Goal: Task Accomplishment & Management: Manage account settings

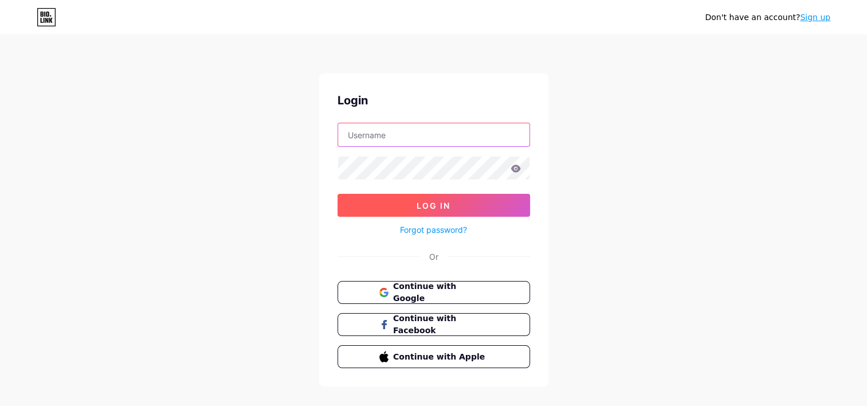
type input "[EMAIL_ADDRESS][DOMAIN_NAME]"
click at [440, 208] on span "Log In" at bounding box center [434, 206] width 34 height 10
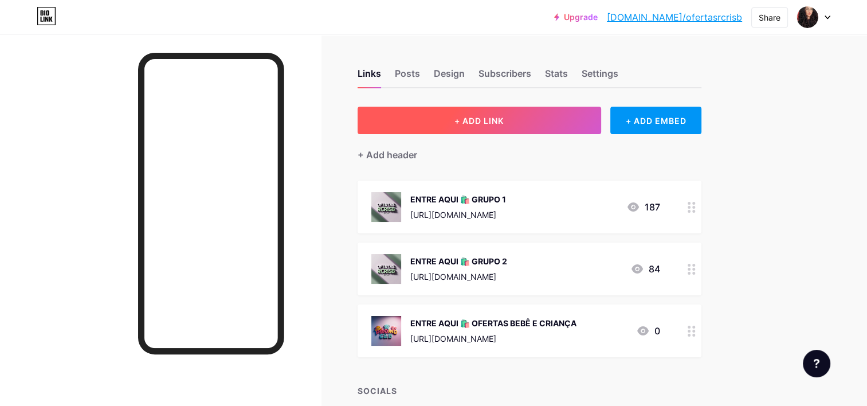
click at [496, 124] on span "+ ADD LINK" at bounding box center [479, 121] width 49 height 10
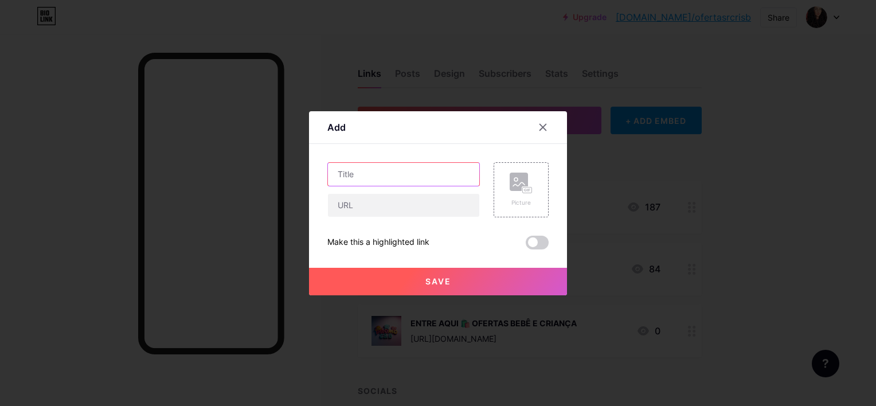
click at [425, 169] on input "text" at bounding box center [403, 174] width 151 height 23
type input "Portfólio UGC"
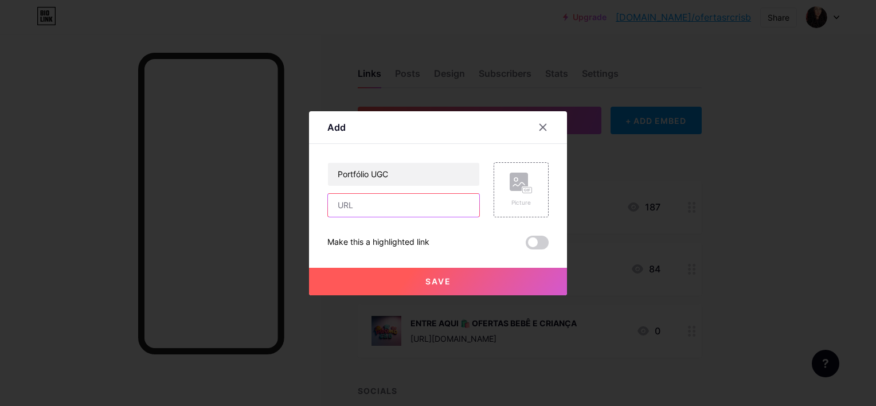
click at [445, 212] on input "text" at bounding box center [403, 205] width 151 height 23
paste input "[URL][DOMAIN_NAME]"
type input "[URL][DOMAIN_NAME]"
click at [537, 182] on div "Picture" at bounding box center [521, 189] width 55 height 55
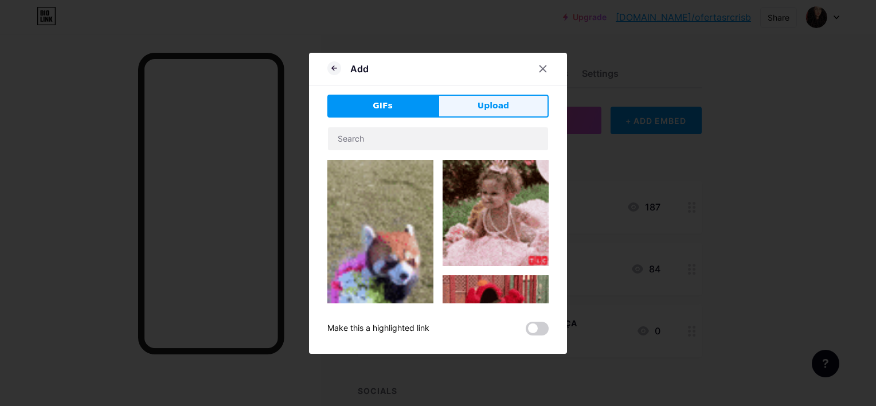
click at [484, 105] on span "Upload" at bounding box center [493, 106] width 32 height 12
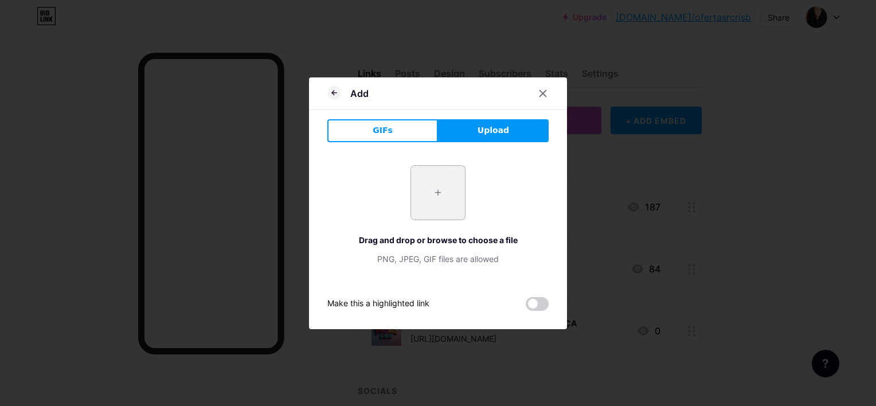
click at [449, 196] on input "file" at bounding box center [438, 193] width 54 height 54
type input "C:\fakepath\Captura de tela [DATE] 181432.png"
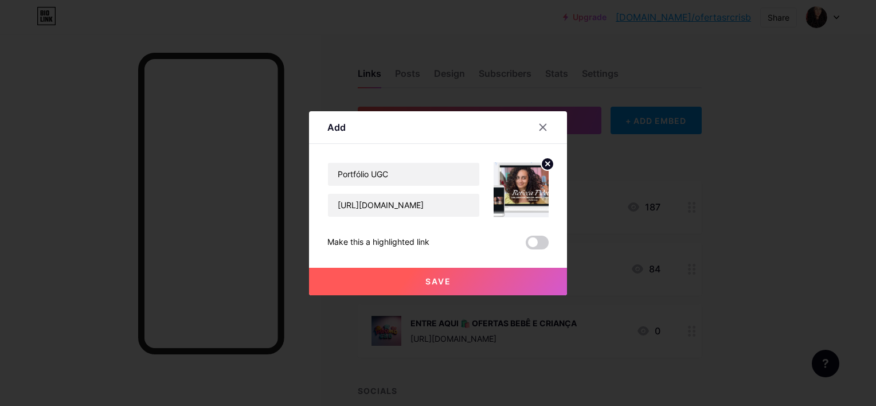
click at [433, 280] on span "Save" at bounding box center [438, 281] width 26 height 10
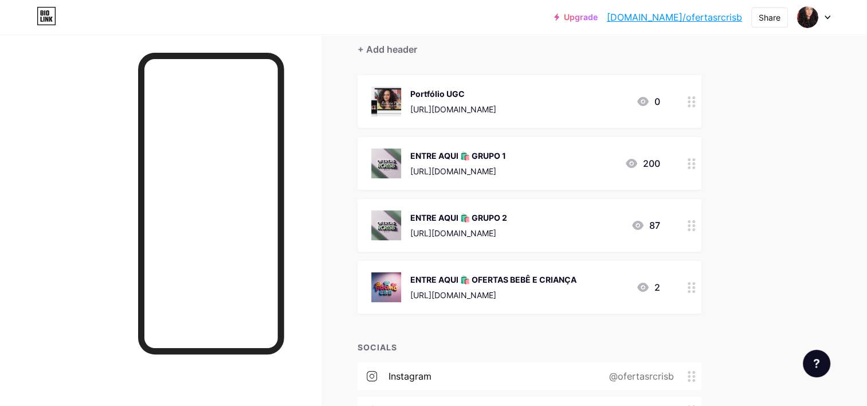
scroll to position [115, 0]
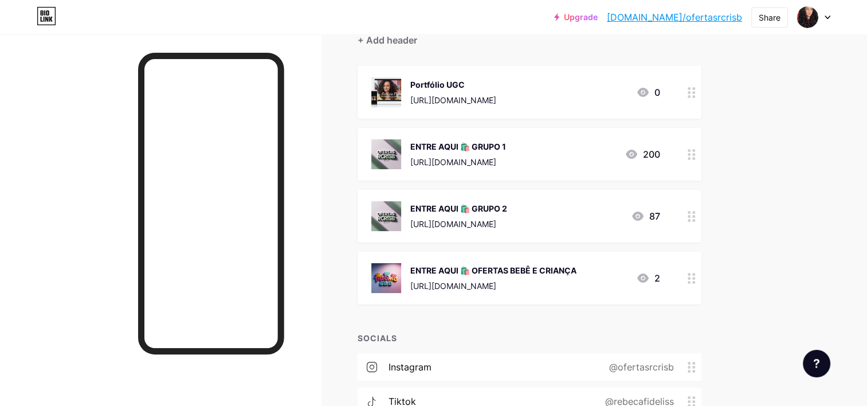
drag, startPoint x: 562, startPoint y: 87, endPoint x: 557, endPoint y: 266, distance: 178.9
click at [557, 266] on span "Portfólio UGC [URL][DOMAIN_NAME] 0 ENTRE AQUI 🛍️ GRUPO 1 [URL][DOMAIN_NAME] 200…" at bounding box center [530, 185] width 344 height 238
drag, startPoint x: 557, startPoint y: 266, endPoint x: 784, endPoint y: 130, distance: 264.5
click at [784, 130] on div "Upgrade [DOMAIN_NAME]/oferta... [DOMAIN_NAME]/ofertasrcrisb Share Switch accoun…" at bounding box center [433, 195] width 867 height 621
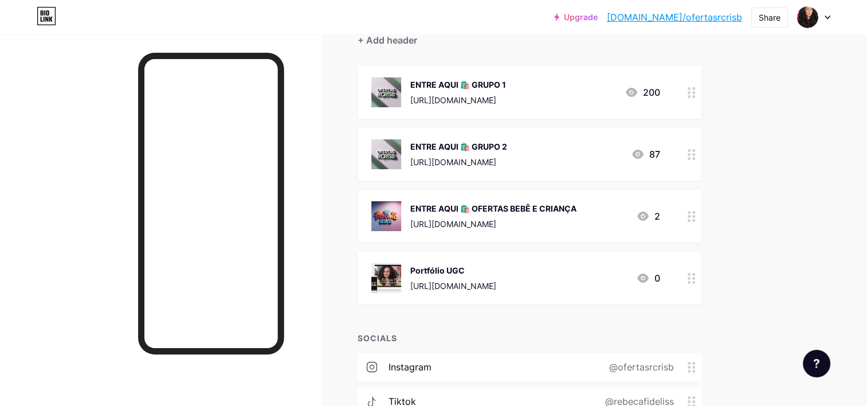
click at [767, 211] on div "Upgrade [DOMAIN_NAME]/oferta... [DOMAIN_NAME]/ofertasrcrisb Share Switch accoun…" at bounding box center [433, 195] width 867 height 621
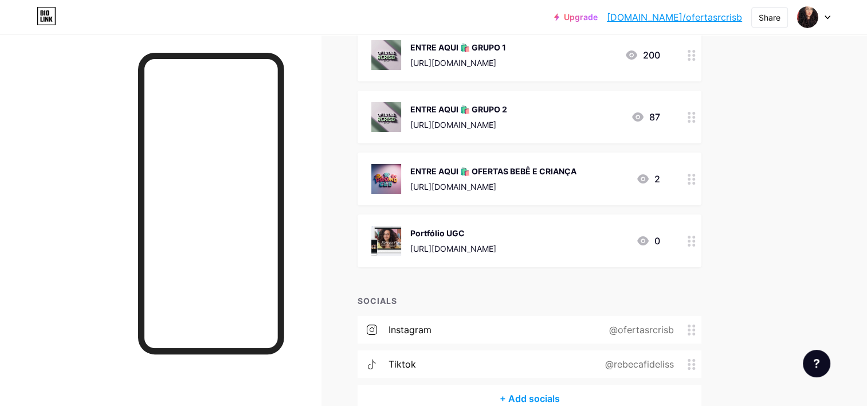
scroll to position [172, 0]
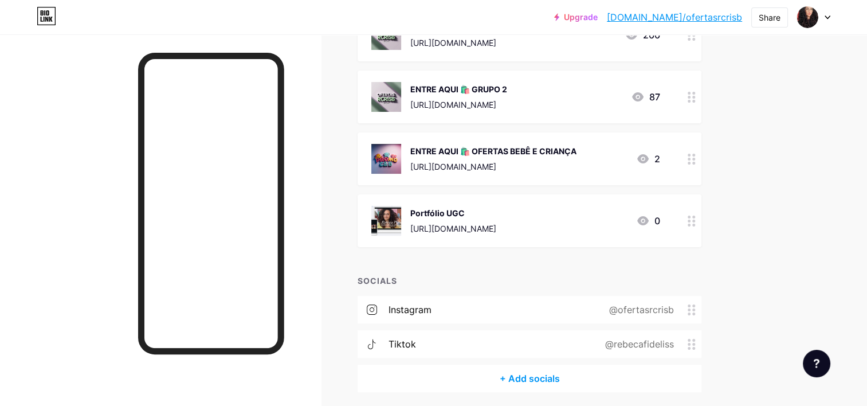
click at [674, 310] on div "@ofertasrcrisb" at bounding box center [639, 310] width 97 height 14
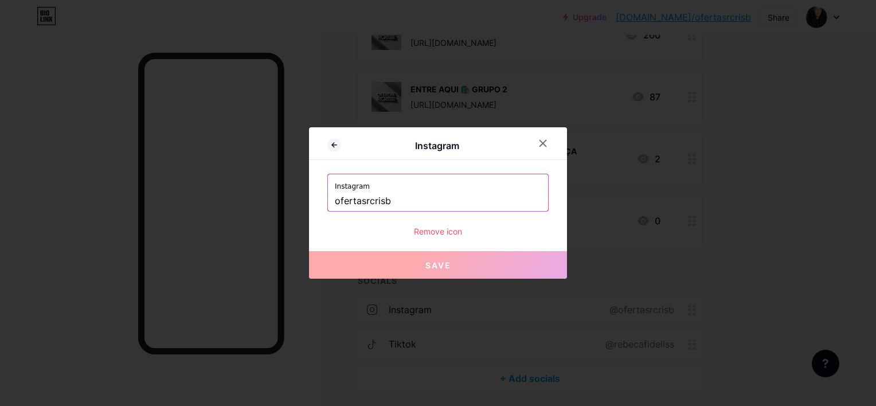
click at [401, 206] on input "ofertasrcrisb" at bounding box center [438, 200] width 206 height 19
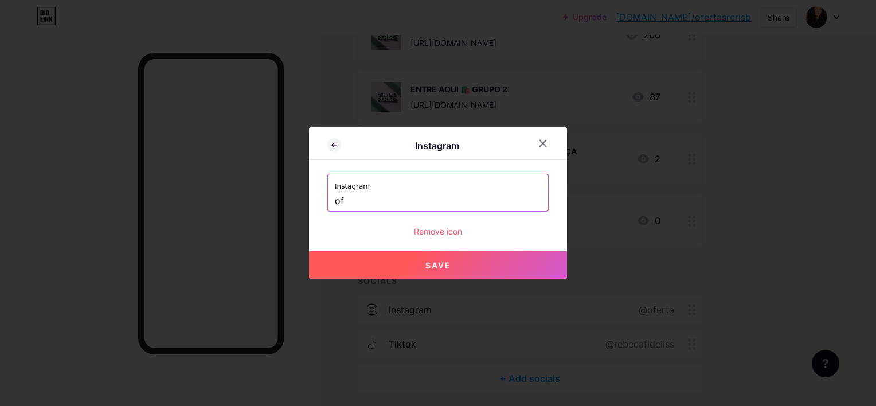
type input "o"
click at [445, 265] on span "Save" at bounding box center [438, 265] width 26 height 10
type input "[URL][DOMAIN_NAME]"
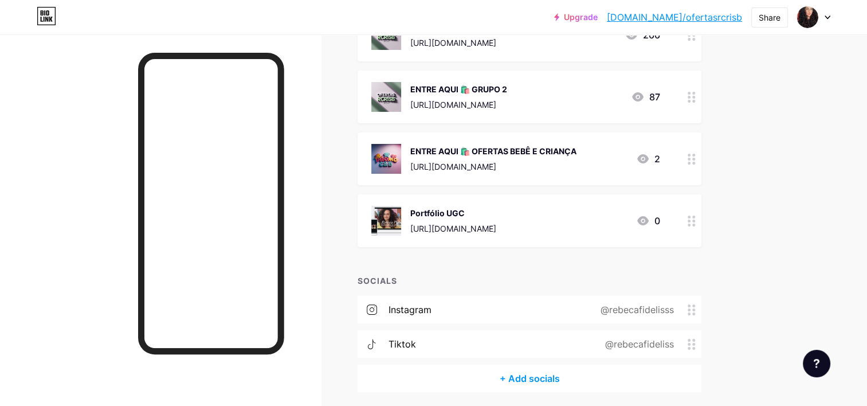
scroll to position [0, 0]
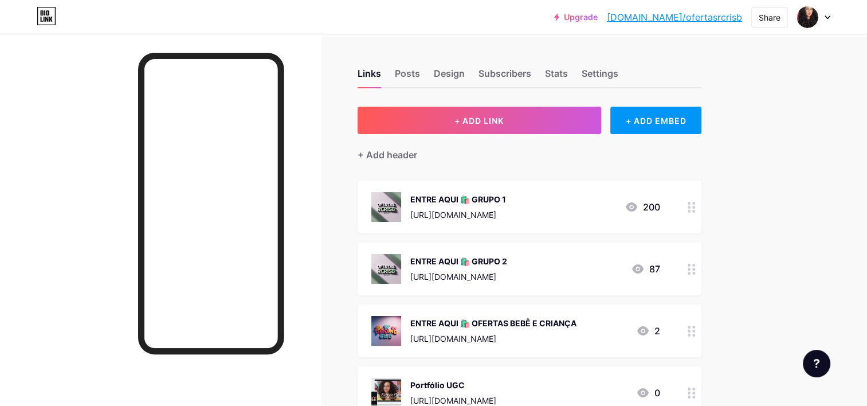
click at [718, 16] on link "[DOMAIN_NAME]/ofertasrcrisb" at bounding box center [674, 17] width 135 height 14
click at [802, 14] on img at bounding box center [807, 17] width 18 height 18
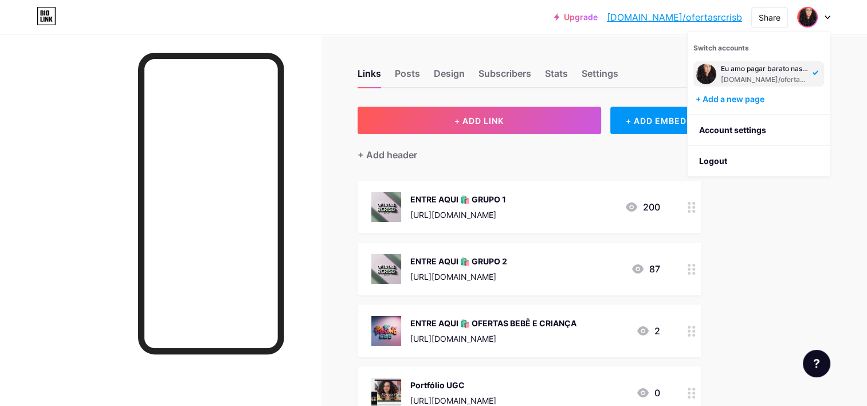
click at [825, 18] on icon at bounding box center [828, 17] width 6 height 4
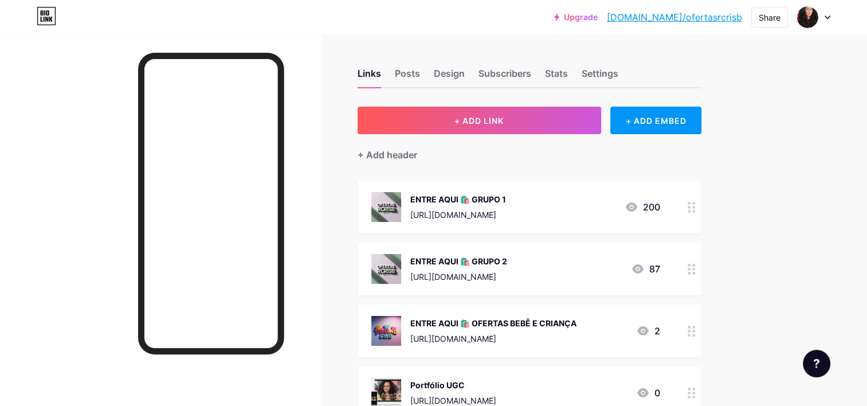
click at [825, 18] on icon at bounding box center [828, 17] width 6 height 4
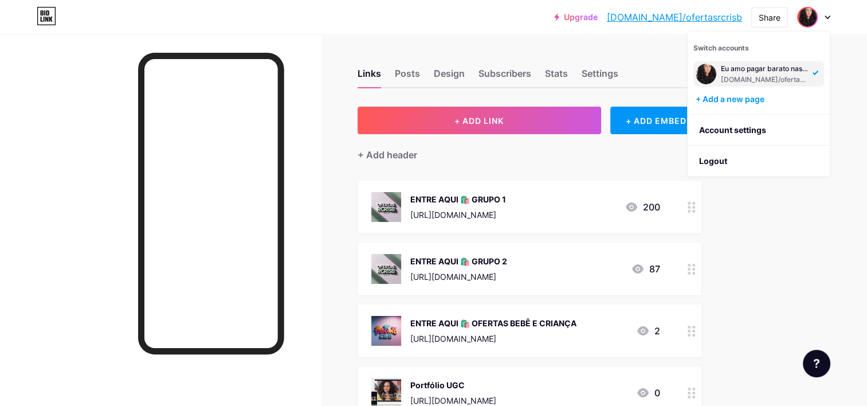
click at [777, 77] on div "[DOMAIN_NAME]/ofertasrcrisb" at bounding box center [765, 79] width 88 height 9
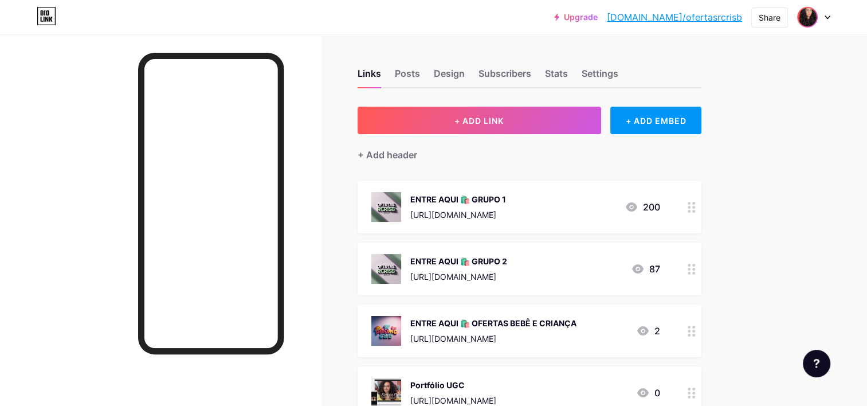
click at [809, 16] on img at bounding box center [807, 17] width 18 height 18
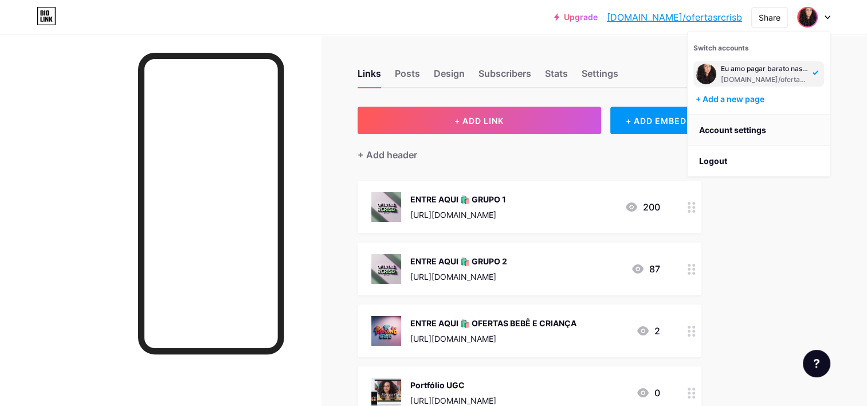
click at [720, 127] on link "Account settings" at bounding box center [759, 130] width 142 height 31
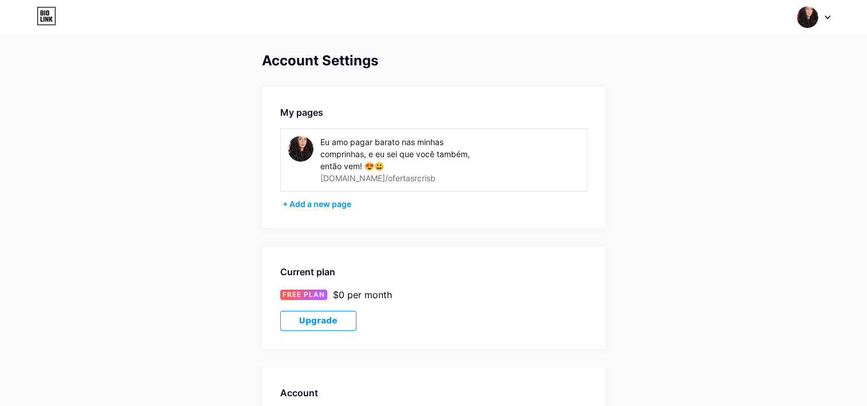
click at [301, 149] on img at bounding box center [301, 149] width 26 height 26
drag, startPoint x: 348, startPoint y: 177, endPoint x: 400, endPoint y: 177, distance: 51.6
click at [400, 177] on div "Eu amo pagar barato nas minhas comprinhas, e eu sei que você também, então vem!…" at bounding box center [401, 160] width 162 height 48
click at [402, 177] on div "Eu amo pagar barato nas minhas comprinhas, e eu sei que você também, então vem!…" at bounding box center [401, 160] width 162 height 48
click at [396, 178] on div "[DOMAIN_NAME]/ofertasrcrisb" at bounding box center [377, 178] width 115 height 12
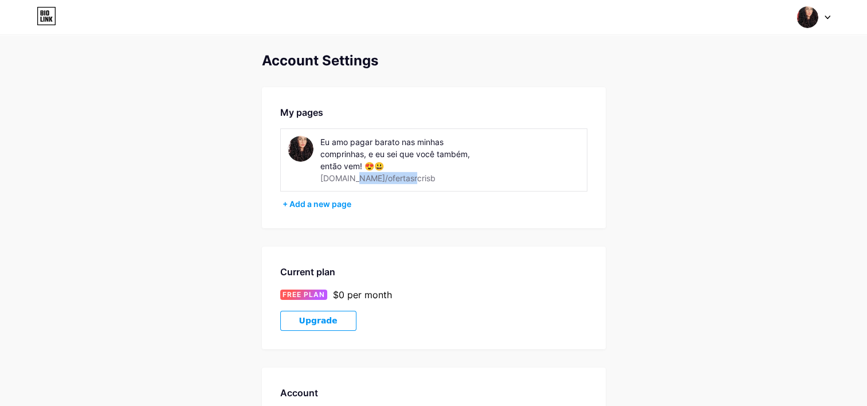
click at [382, 181] on div "[DOMAIN_NAME]/ofertasrcrisb" at bounding box center [377, 178] width 115 height 12
click at [383, 180] on div "[DOMAIN_NAME]/ofertasrcrisb" at bounding box center [377, 178] width 115 height 12
click at [399, 172] on div "Eu amo pagar barato nas minhas comprinhas, e eu sei que você também, então vem!…" at bounding box center [401, 160] width 162 height 48
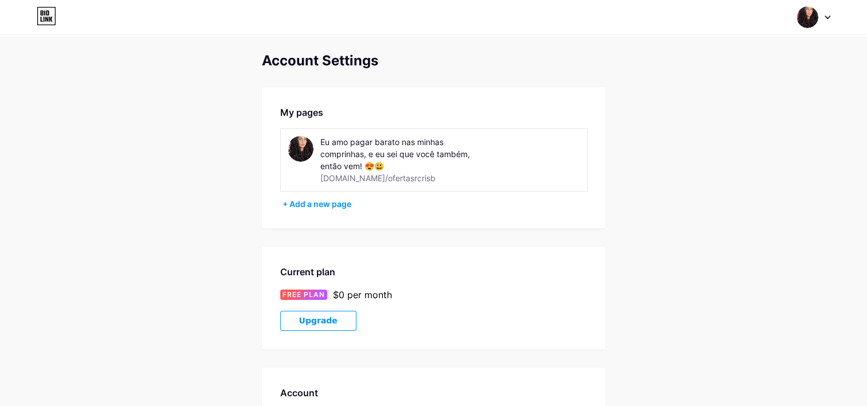
click at [400, 177] on div "Eu amo pagar barato nas minhas comprinhas, e eu sei que você também, então vem!…" at bounding box center [401, 160] width 162 height 48
click at [307, 146] on img at bounding box center [301, 149] width 26 height 26
click at [805, 16] on img at bounding box center [808, 17] width 22 height 22
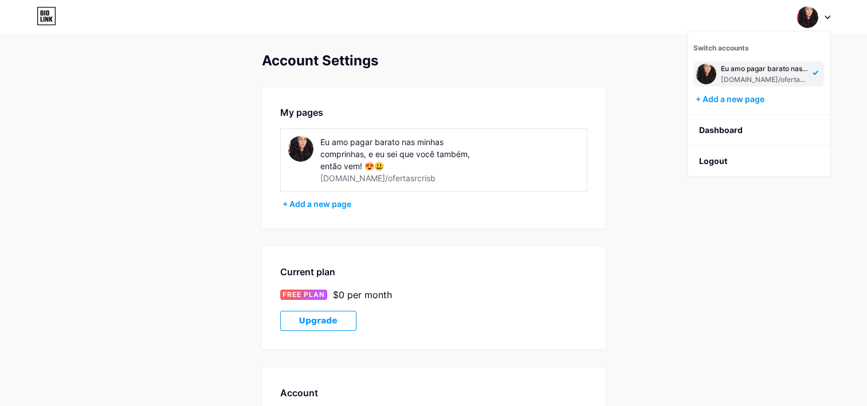
click at [639, 160] on div "Account Settings My pages Eu amo pagar barato nas minhas comprinhas, e eu sei q…" at bounding box center [433, 335] width 867 height 565
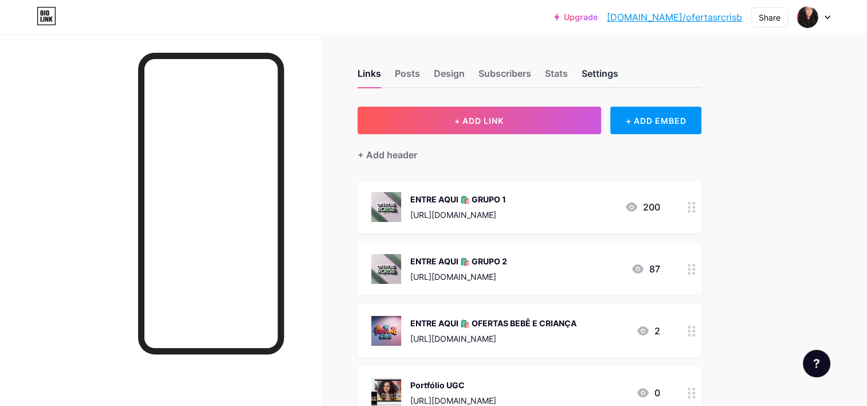
click at [604, 79] on div "Settings" at bounding box center [600, 76] width 37 height 21
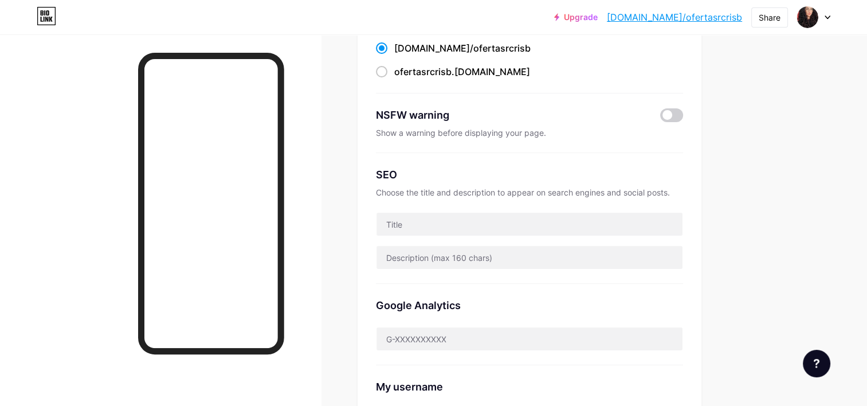
scroll to position [57, 0]
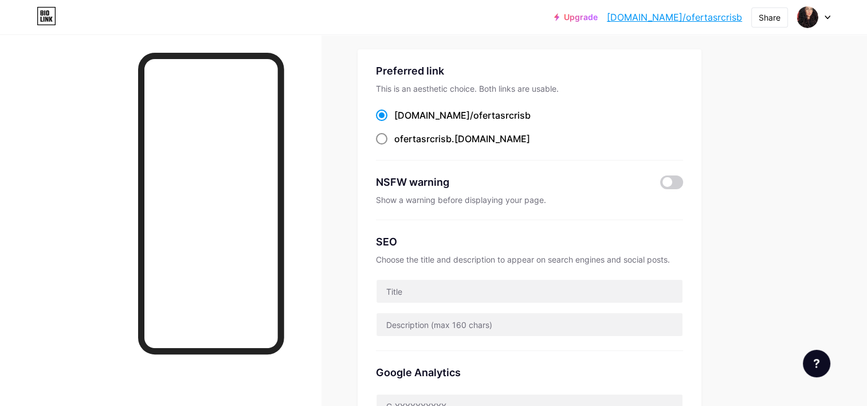
click at [384, 138] on span at bounding box center [381, 138] width 11 height 11
click at [394, 146] on input "ofertasrcrisb .bio.link" at bounding box center [397, 149] width 7 height 7
radio input "true"
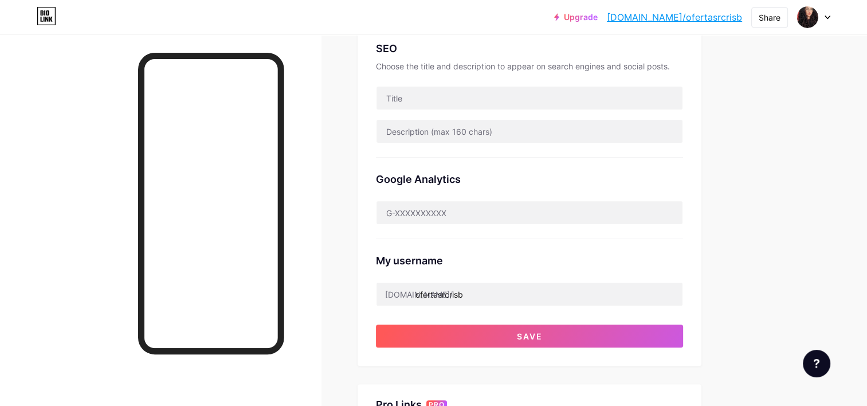
scroll to position [287, 0]
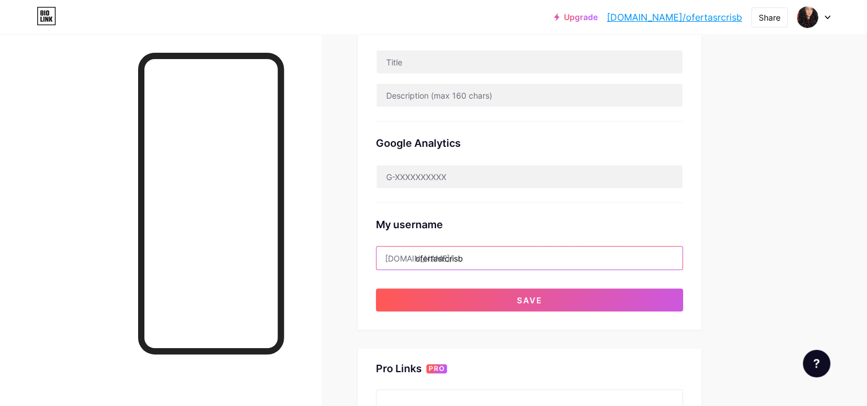
drag, startPoint x: 465, startPoint y: 250, endPoint x: 416, endPoint y: 255, distance: 50.1
click at [416, 255] on input "ofertasrcrisb" at bounding box center [530, 257] width 306 height 23
type input "rebecafidelis"
click at [478, 205] on div "My username bio.link/ rebecafidelis" at bounding box center [529, 236] width 307 height 67
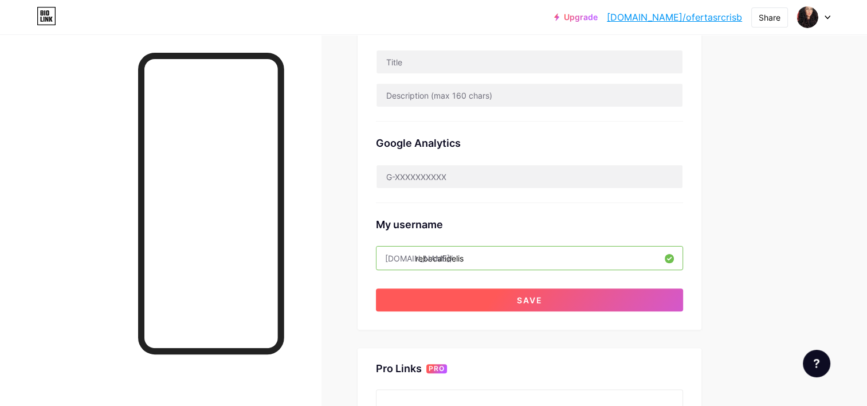
click at [535, 295] on span "Save" at bounding box center [530, 300] width 26 height 10
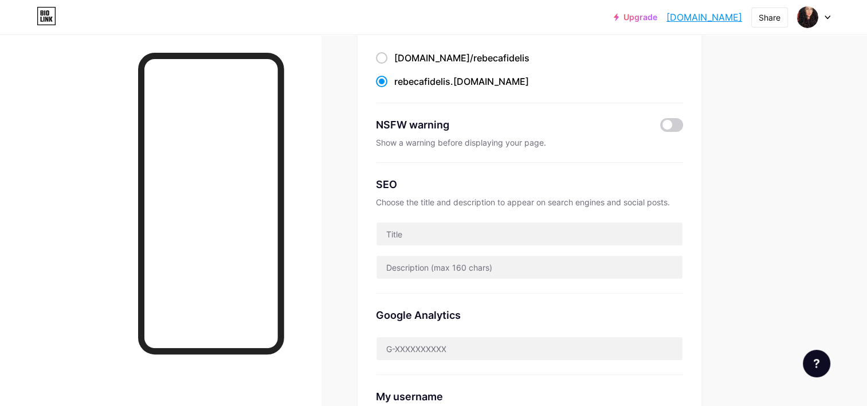
scroll to position [0, 0]
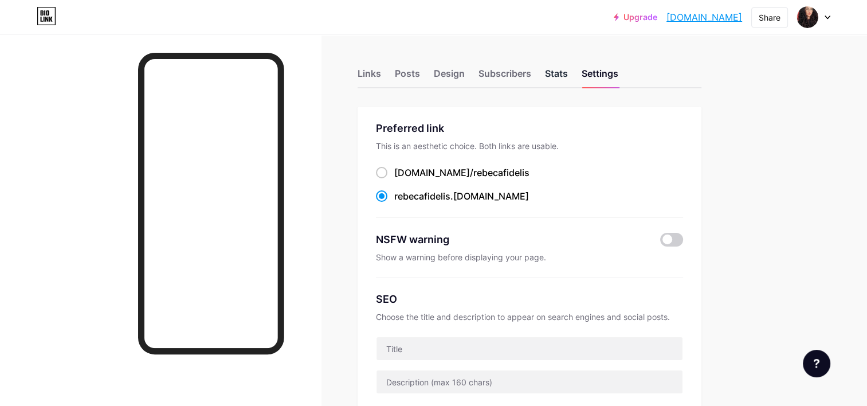
click at [565, 73] on div "Stats" at bounding box center [556, 76] width 23 height 21
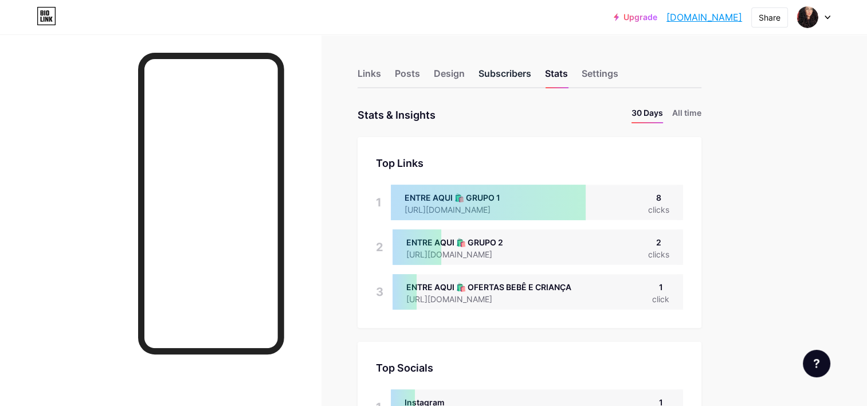
click at [511, 68] on div "Subscribers" at bounding box center [505, 76] width 53 height 21
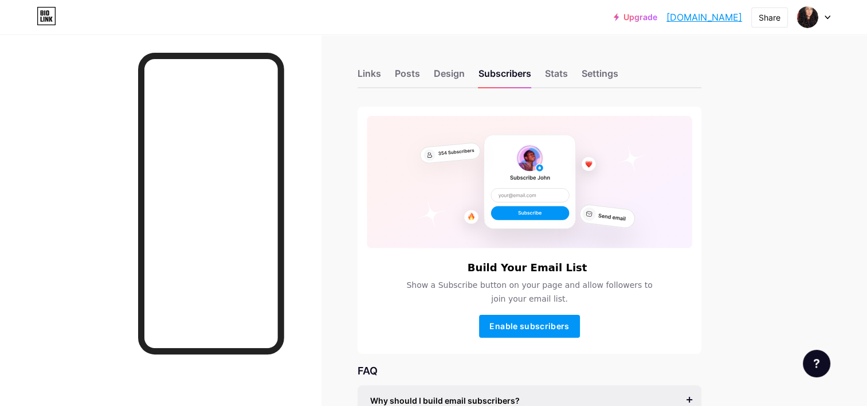
click at [439, 65] on div "Links Posts Design Subscribers Stats Settings" at bounding box center [530, 68] width 344 height 40
click at [448, 79] on div "Design" at bounding box center [449, 76] width 31 height 21
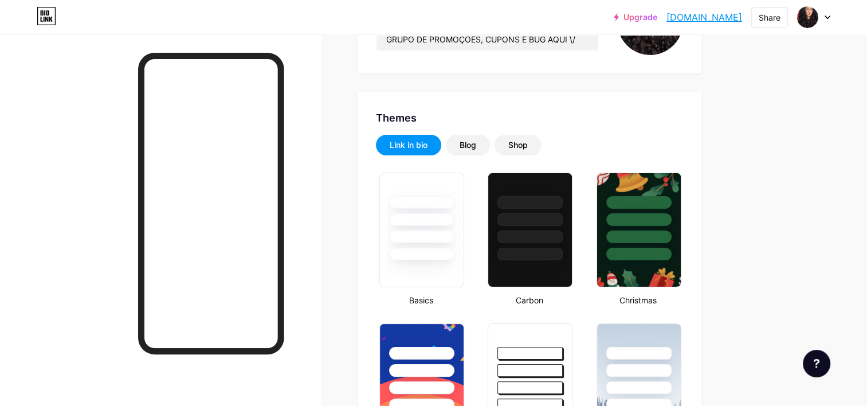
scroll to position [172, 0]
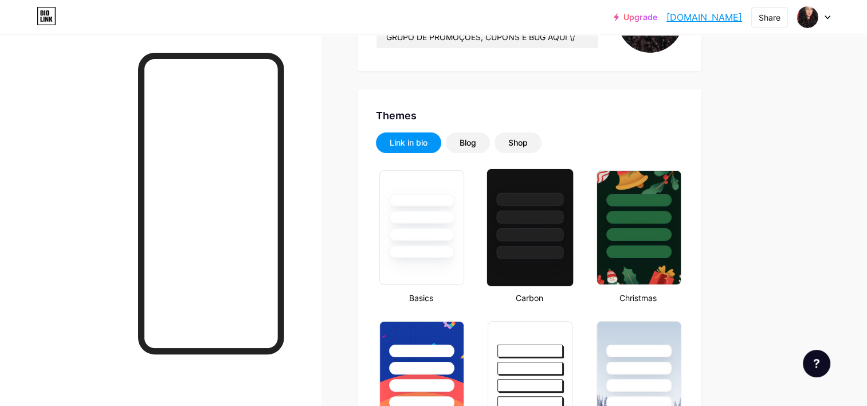
click at [504, 226] on div at bounding box center [530, 214] width 86 height 90
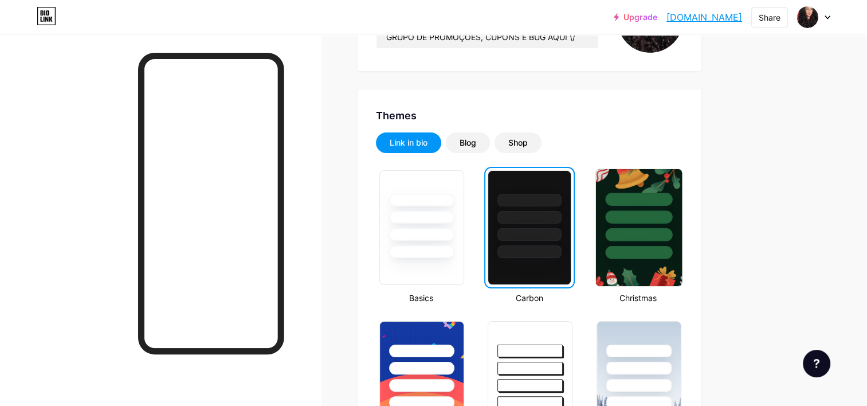
scroll to position [229, 0]
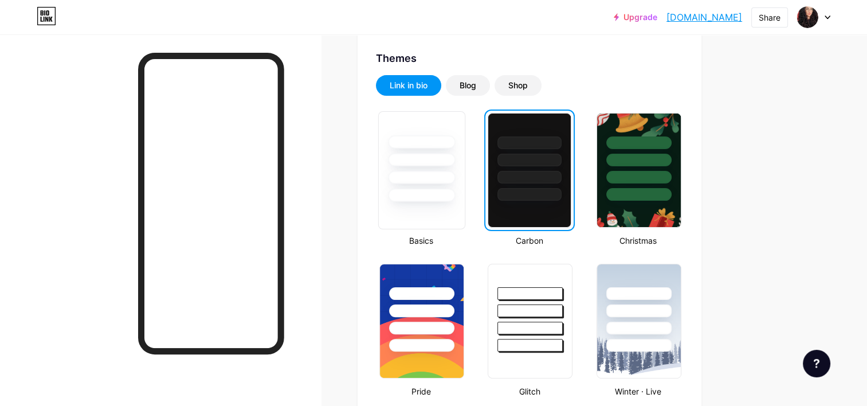
click at [417, 156] on div at bounding box center [421, 159] width 67 height 13
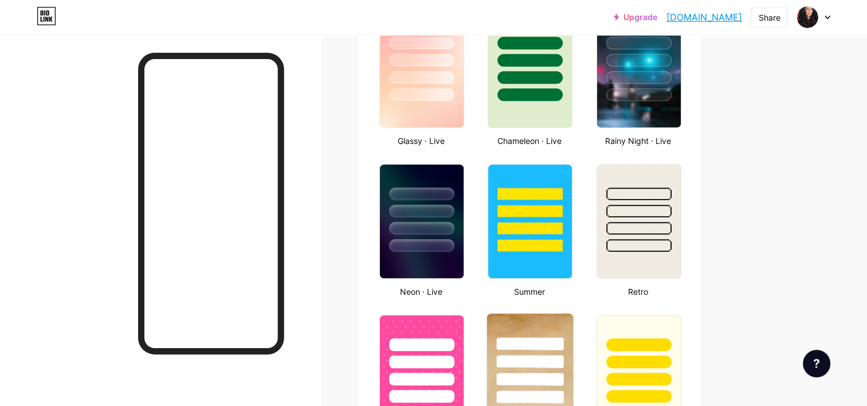
scroll to position [802, 0]
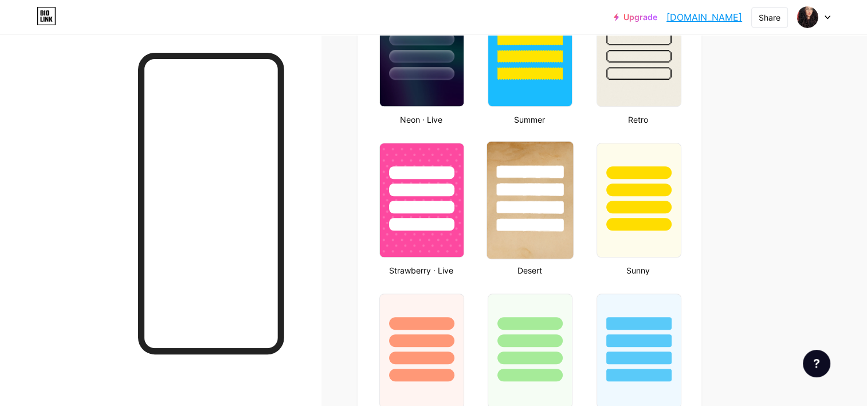
click at [520, 186] on div at bounding box center [530, 189] width 67 height 13
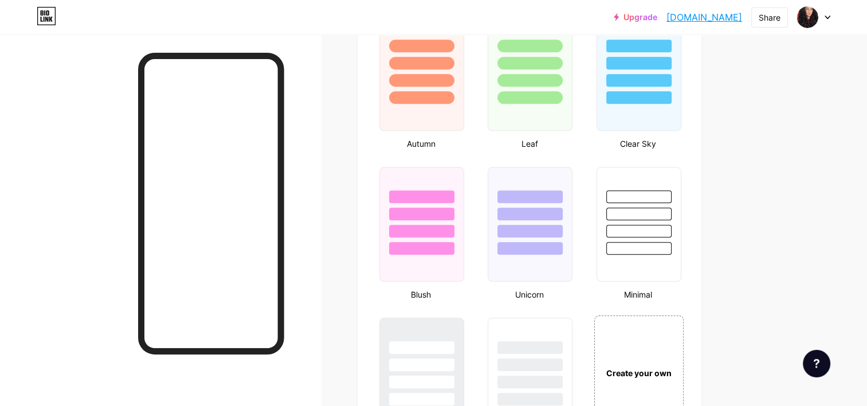
scroll to position [1032, 0]
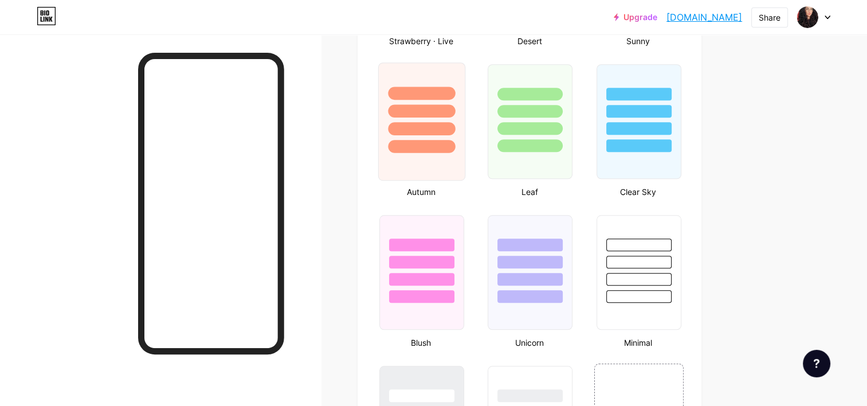
click at [443, 148] on div at bounding box center [421, 146] width 67 height 13
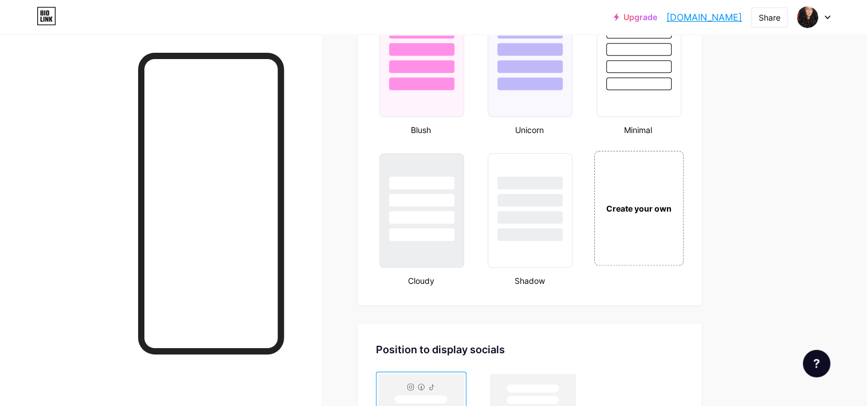
scroll to position [1261, 0]
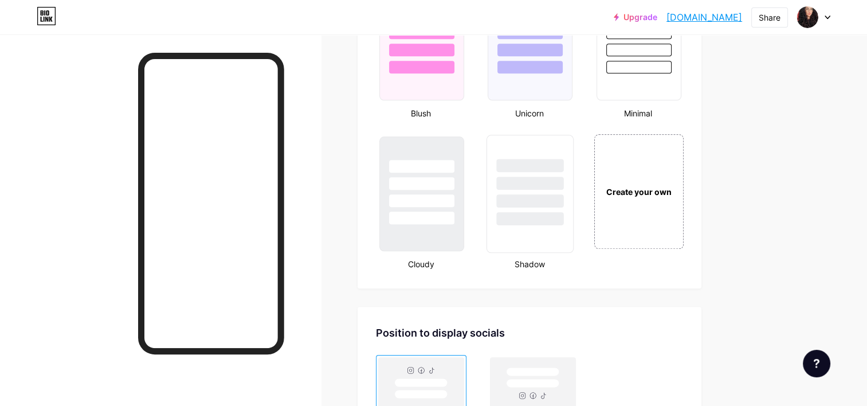
click at [531, 188] on div at bounding box center [530, 180] width 86 height 90
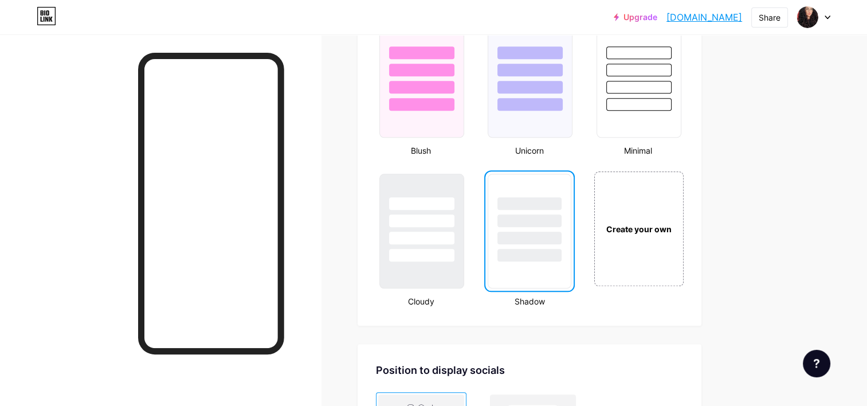
scroll to position [1204, 0]
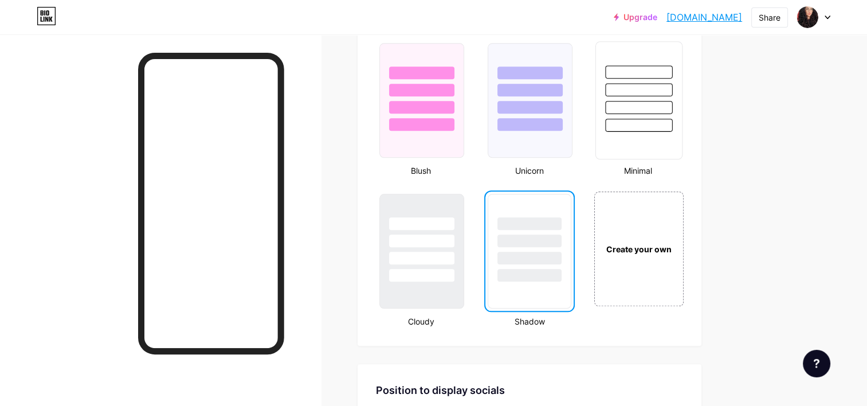
click at [642, 120] on div at bounding box center [638, 125] width 67 height 13
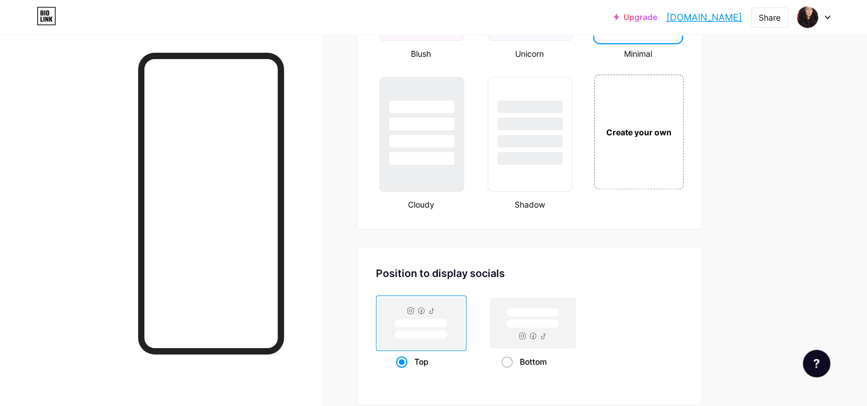
scroll to position [1433, 0]
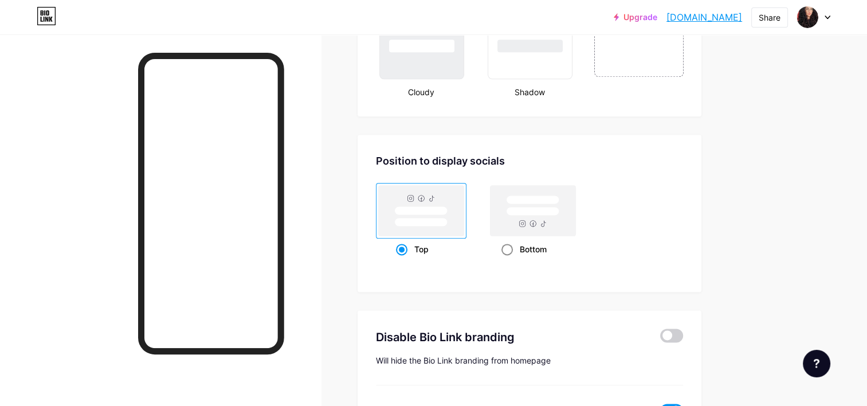
click at [534, 210] on rect at bounding box center [533, 211] width 53 height 9
click at [509, 260] on input "Bottom" at bounding box center [505, 263] width 7 height 7
radio input "true"
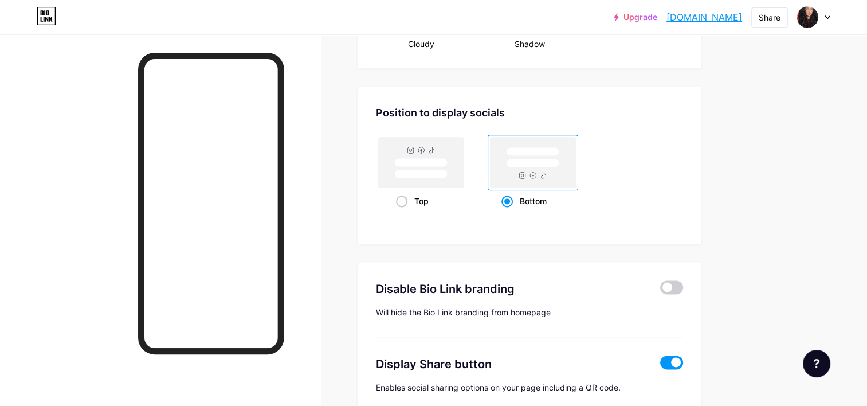
scroll to position [1541, 0]
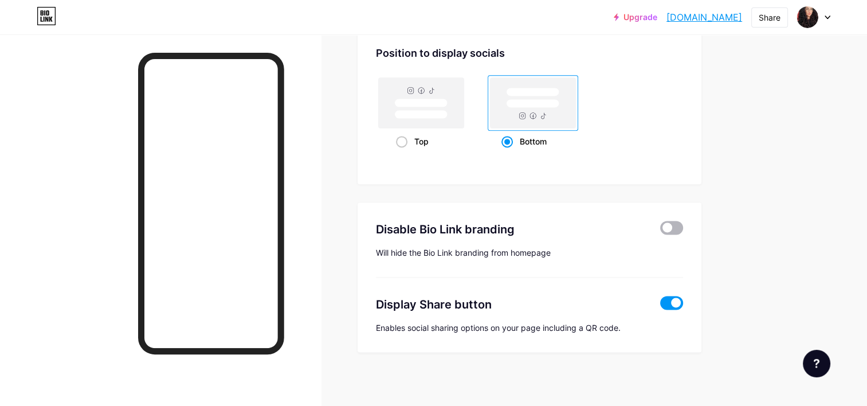
click at [678, 224] on span at bounding box center [671, 228] width 23 height 14
click at [660, 230] on input "checkbox" at bounding box center [660, 230] width 0 height 0
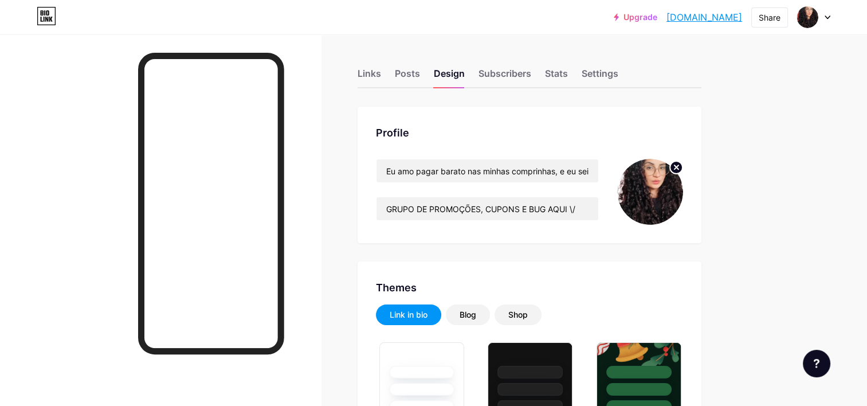
click at [643, 191] on img at bounding box center [650, 192] width 66 height 66
click at [413, 72] on div "Posts" at bounding box center [407, 76] width 25 height 21
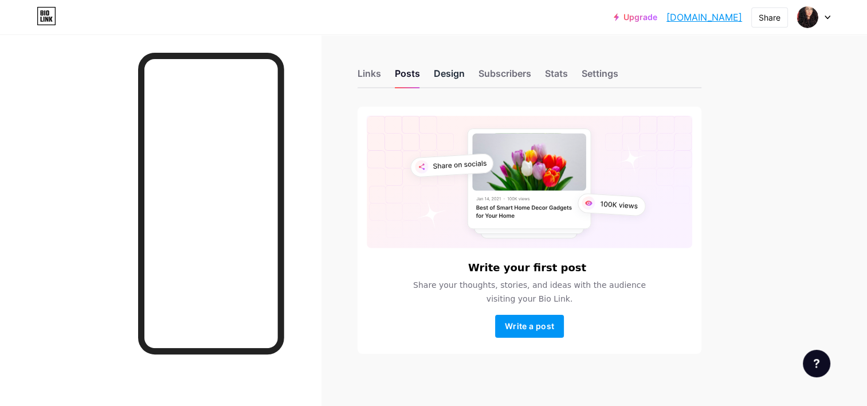
click at [452, 77] on div "Design" at bounding box center [449, 76] width 31 height 21
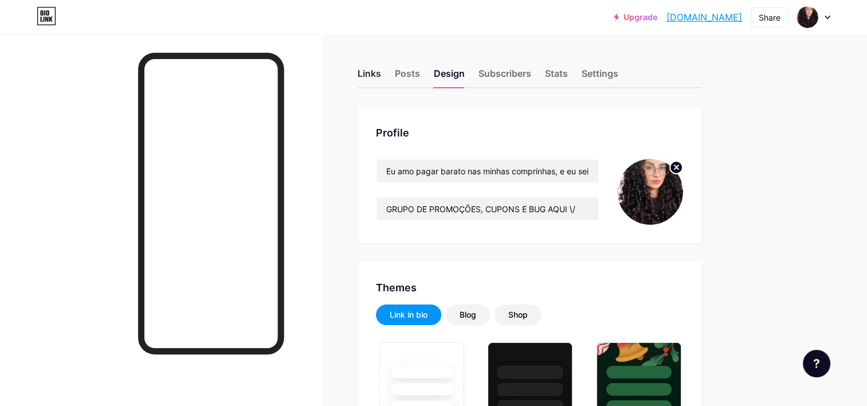
click at [374, 75] on div "Links" at bounding box center [370, 76] width 24 height 21
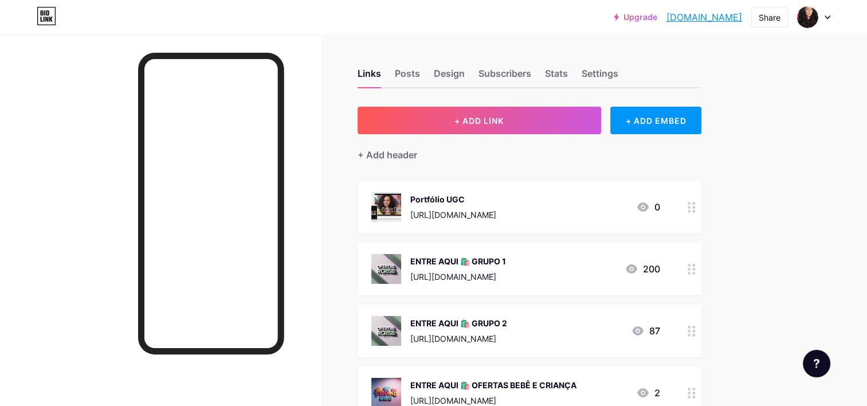
click at [690, 17] on link "rebecafidelis.bio.link" at bounding box center [705, 17] width 76 height 14
